Goal: Transaction & Acquisition: Book appointment/travel/reservation

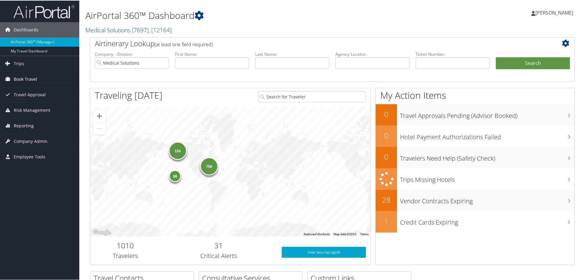
click at [15, 73] on span "Book Travel" at bounding box center [25, 78] width 23 height 15
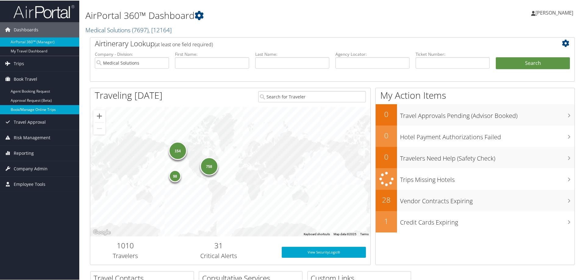
click at [29, 109] on link "Book/Manage Online Trips" at bounding box center [39, 109] width 79 height 9
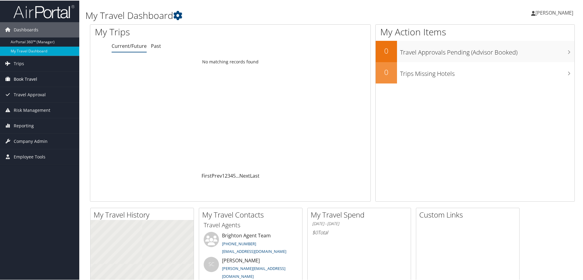
click at [40, 80] on link "Book Travel" at bounding box center [39, 78] width 79 height 15
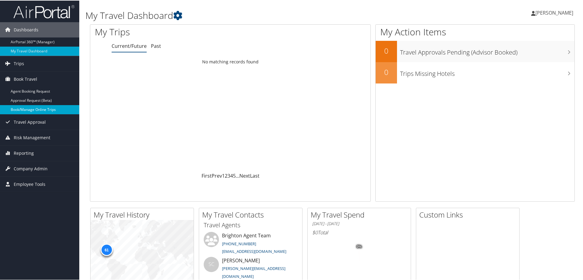
click at [36, 105] on link "Book/Manage Online Trips" at bounding box center [39, 109] width 79 height 9
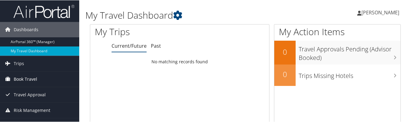
click at [37, 77] on link "Book Travel" at bounding box center [39, 78] width 79 height 15
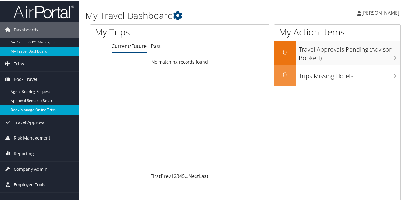
click at [47, 111] on link "Book/Manage Online Trips" at bounding box center [39, 109] width 79 height 9
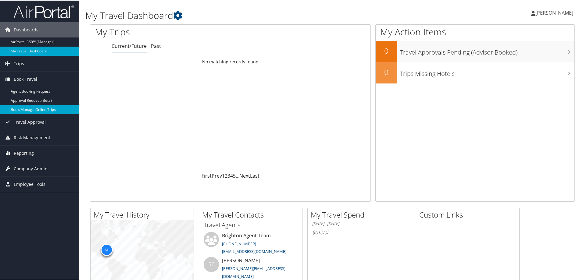
click at [45, 112] on link "Book/Manage Online Trips" at bounding box center [39, 109] width 79 height 9
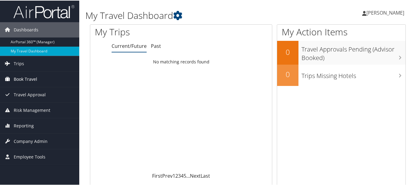
click at [13, 74] on link "Book Travel" at bounding box center [39, 78] width 79 height 15
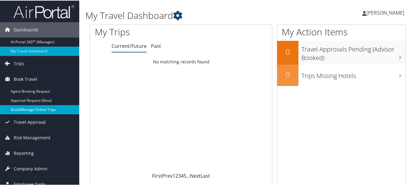
click at [38, 110] on link "Book/Manage Online Trips" at bounding box center [39, 109] width 79 height 9
